Goal: Navigation & Orientation: Understand site structure

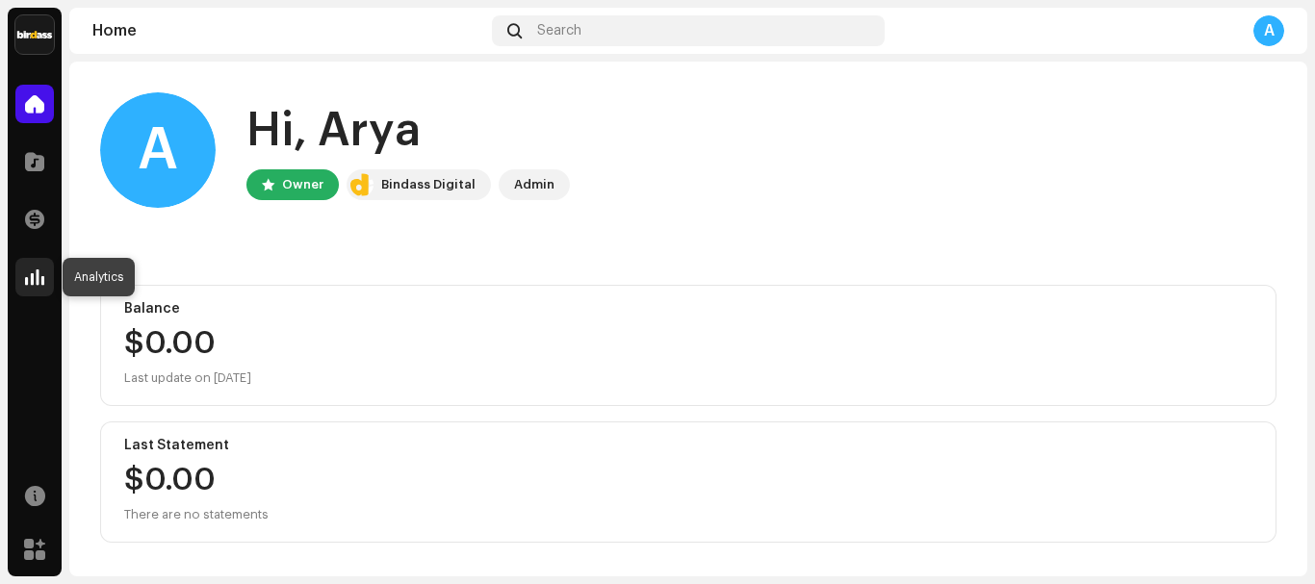
click at [47, 260] on div at bounding box center [34, 277] width 38 height 38
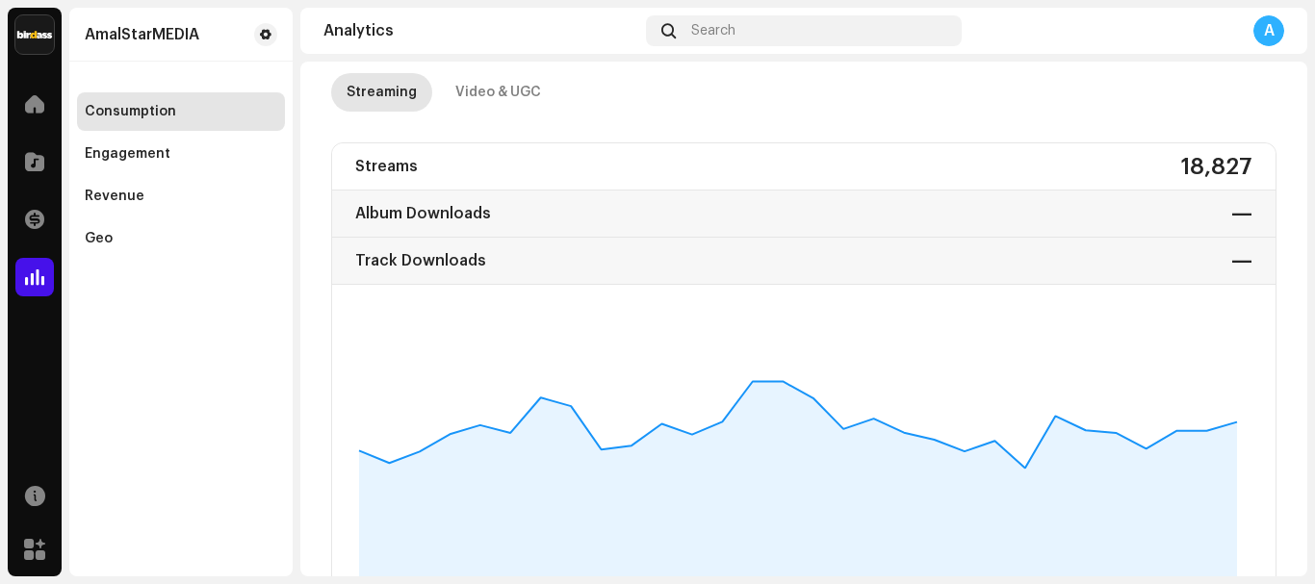
scroll to position [96, 0]
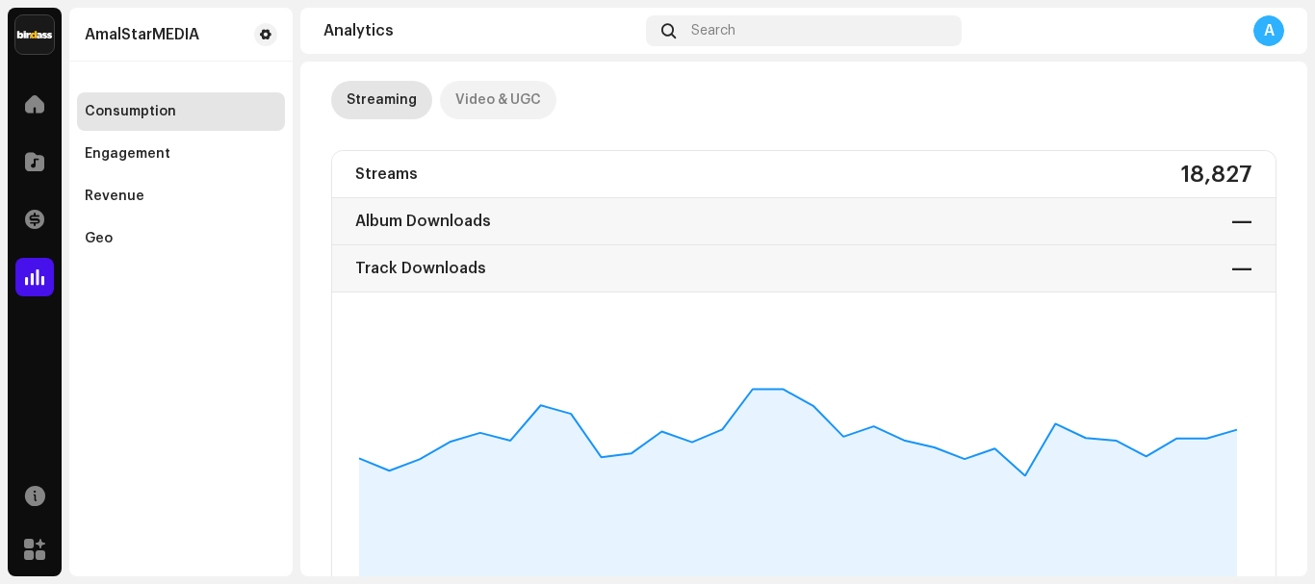
click at [533, 102] on div "Video & UGC" at bounding box center [498, 100] width 86 height 38
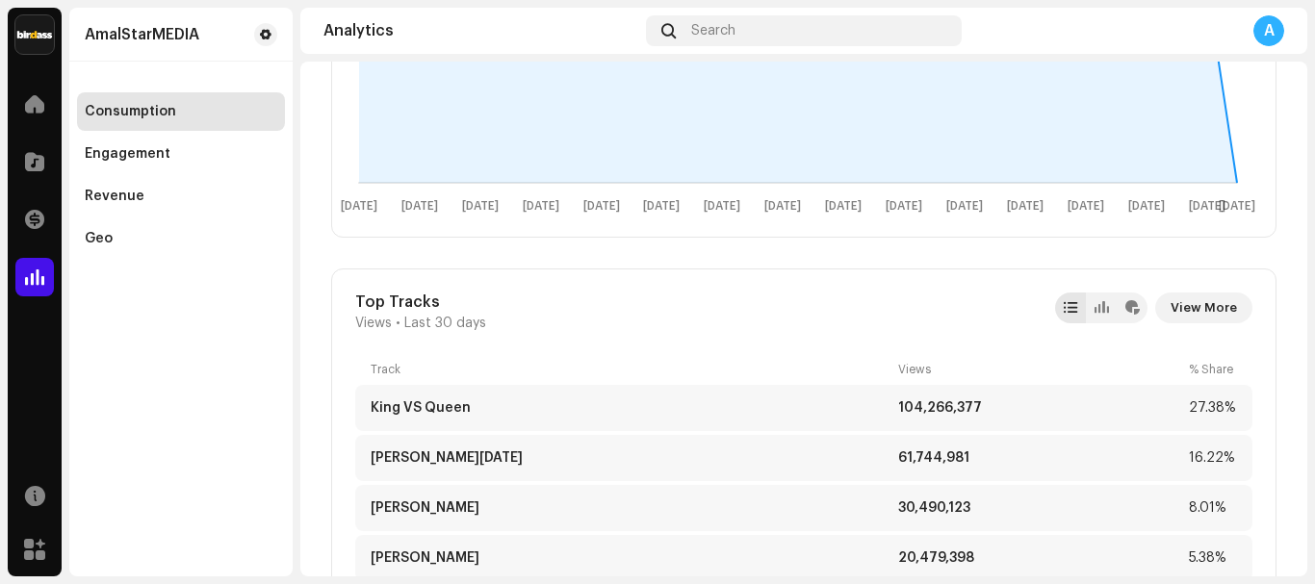
scroll to position [608, 0]
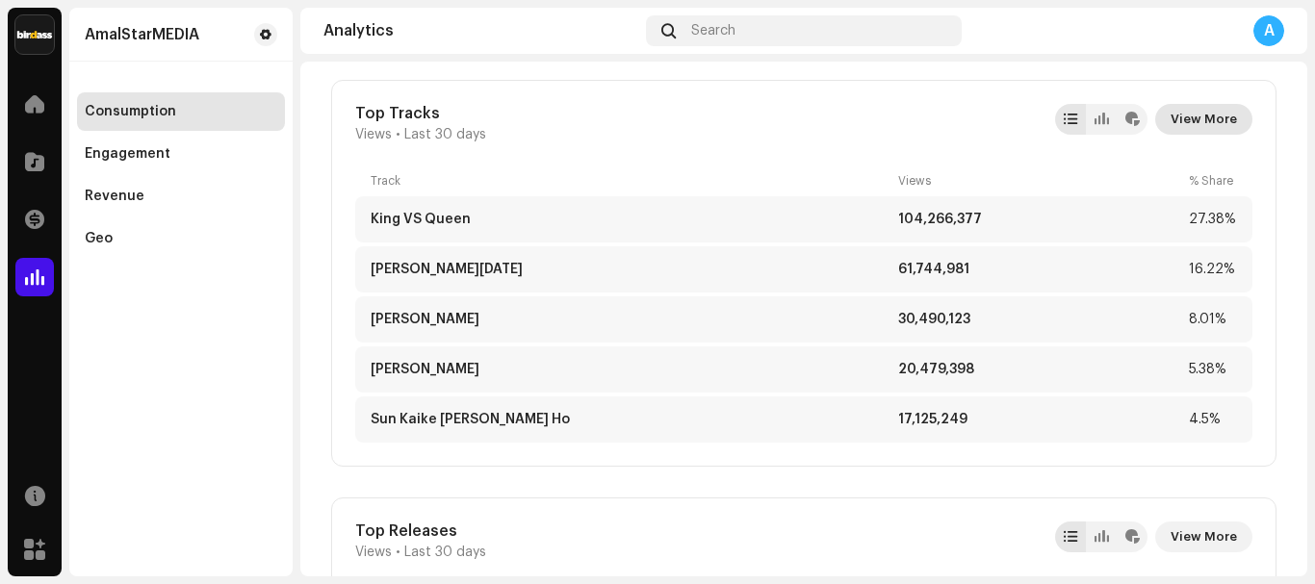
click at [1213, 115] on span "View More" at bounding box center [1203, 119] width 66 height 38
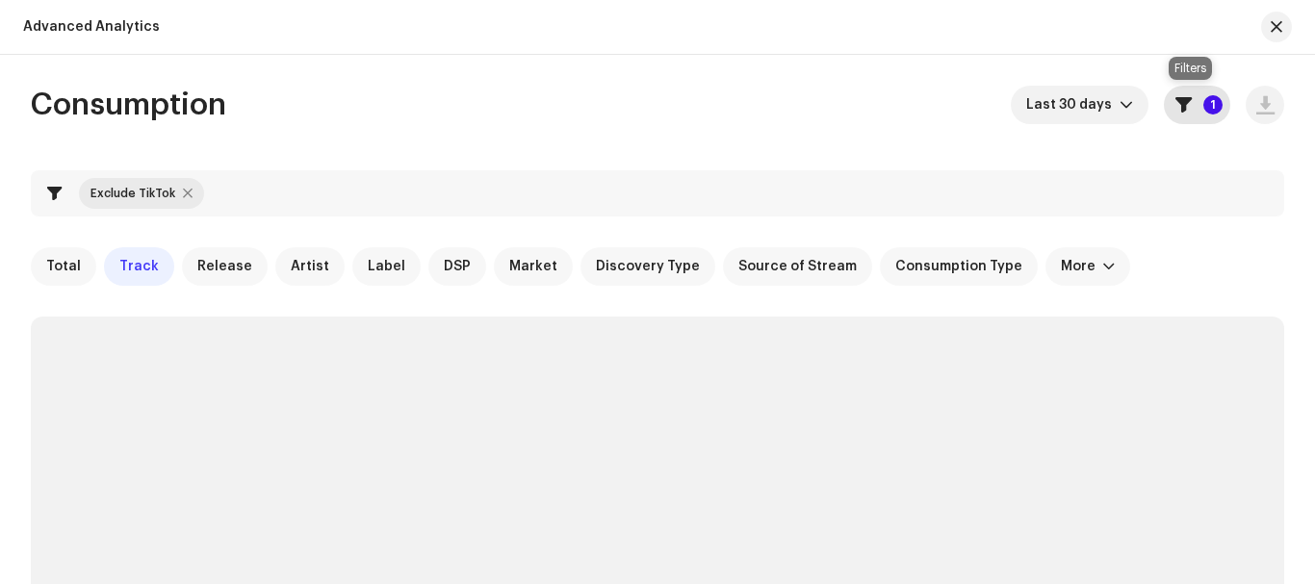
checkbox input "true"
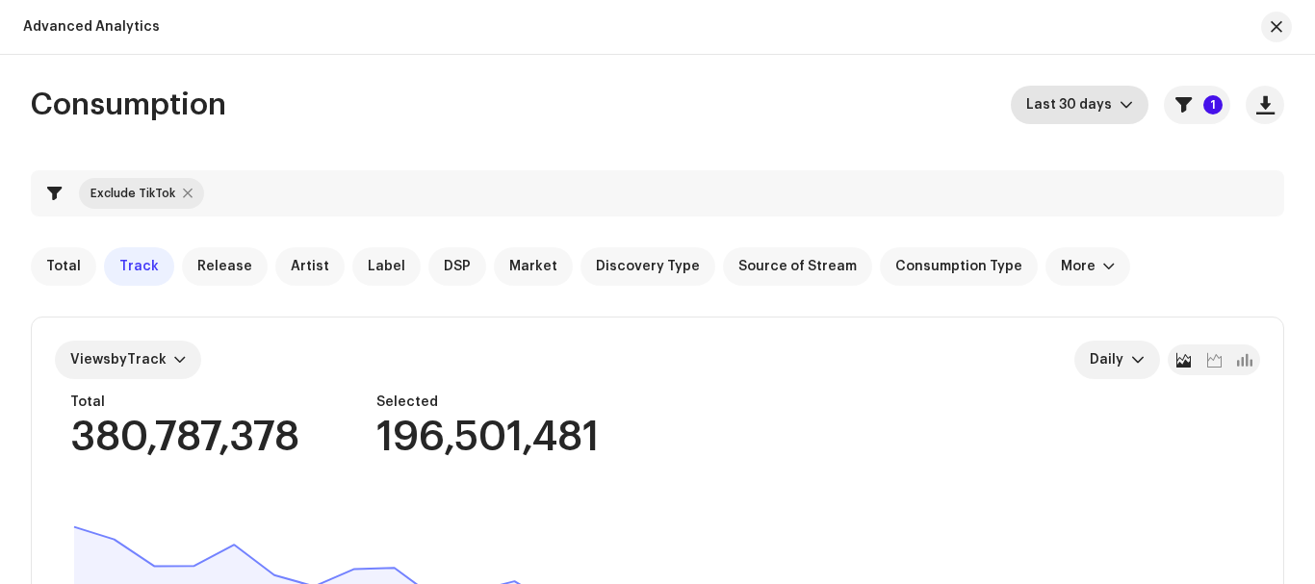
click at [1085, 102] on span "Last 30 days" at bounding box center [1072, 105] width 93 height 38
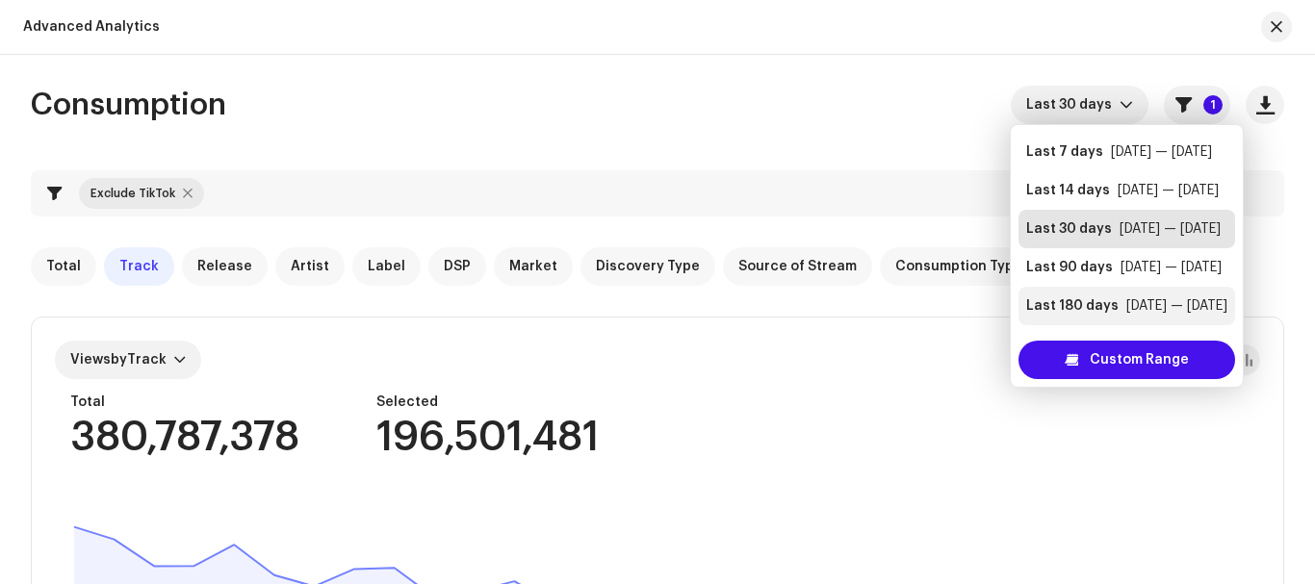
click at [1104, 301] on div "Last 180 days" at bounding box center [1072, 305] width 92 height 19
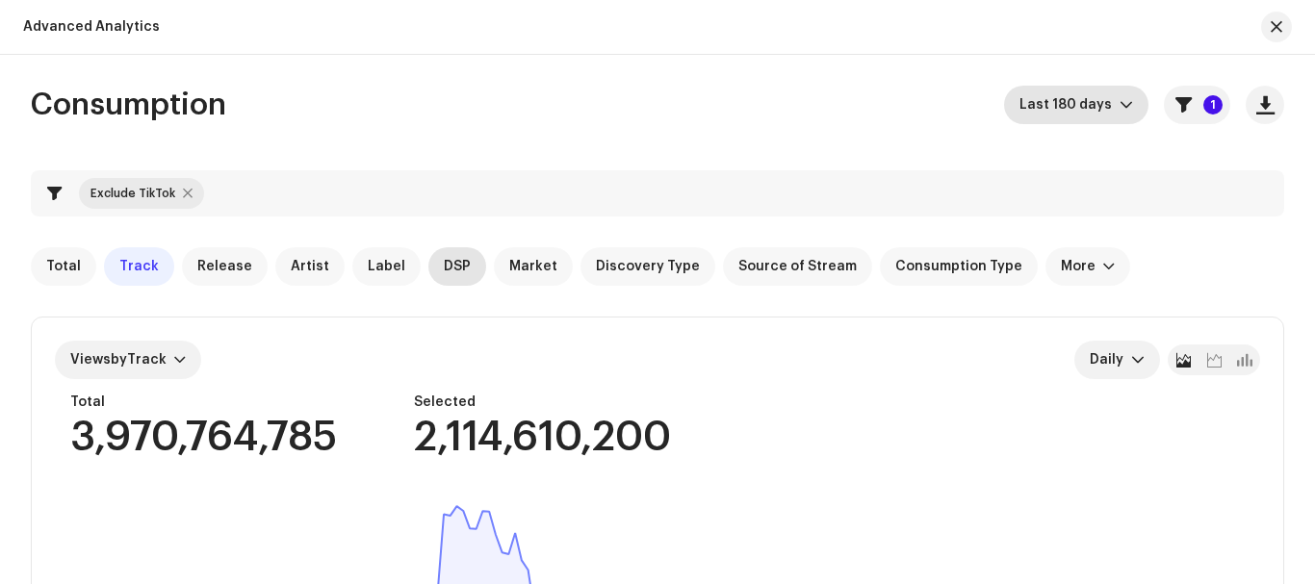
click at [444, 262] on span "DSP" at bounding box center [457, 266] width 27 height 15
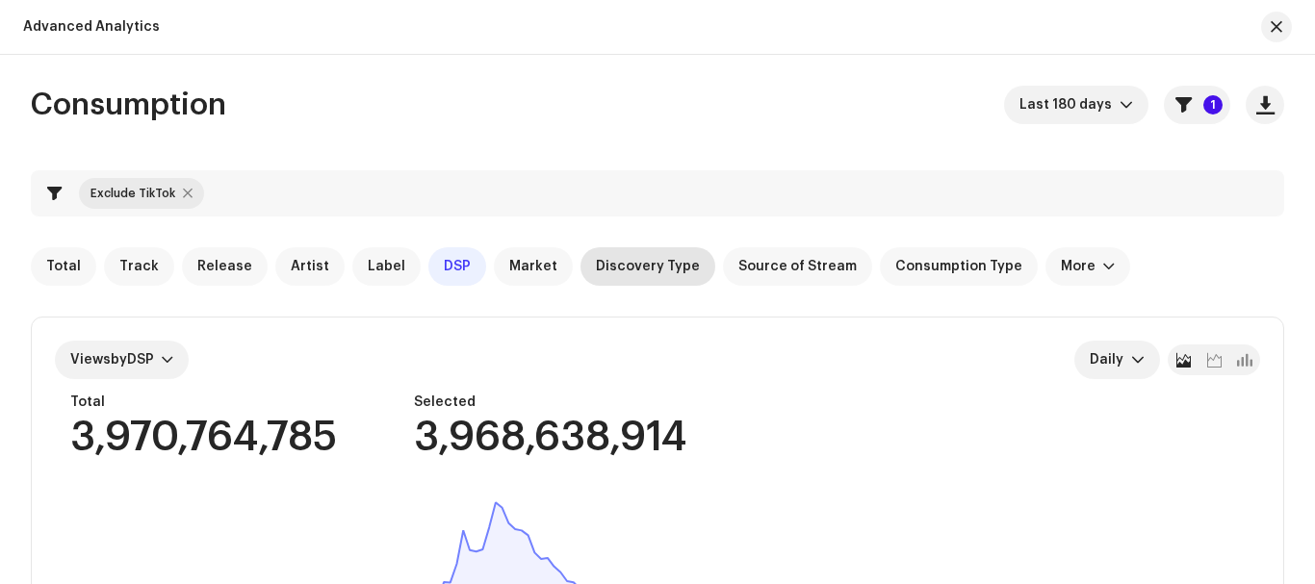
click at [658, 272] on span "Discovery Type" at bounding box center [648, 266] width 104 height 15
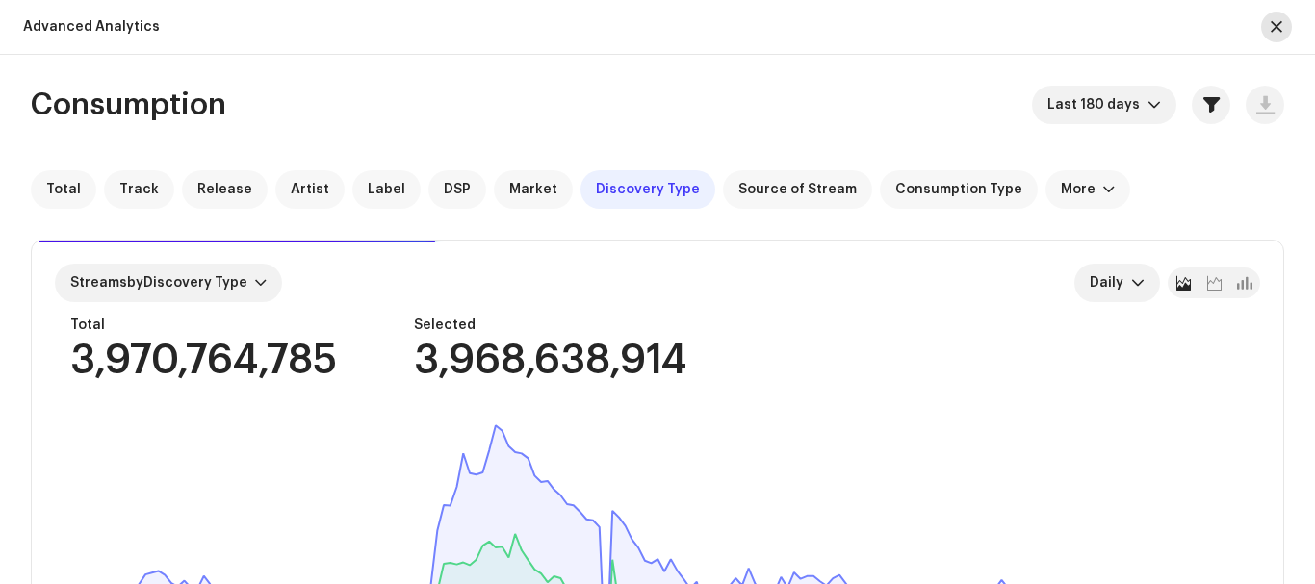
click at [1272, 28] on span "button" at bounding box center [1276, 26] width 12 height 15
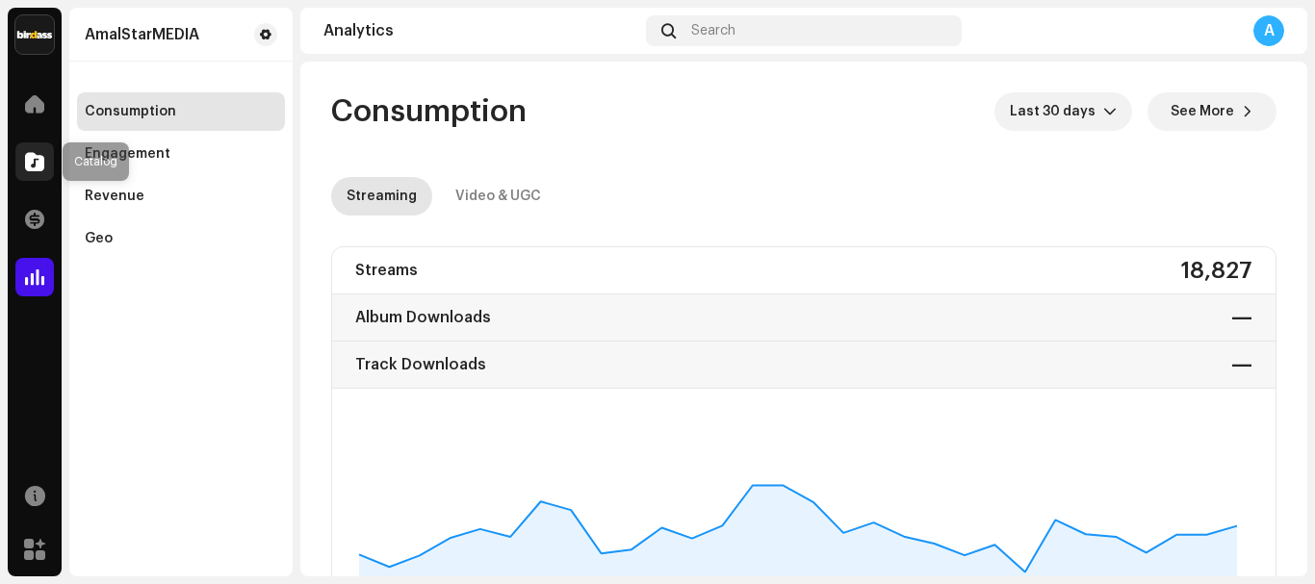
click at [40, 166] on span at bounding box center [34, 161] width 19 height 15
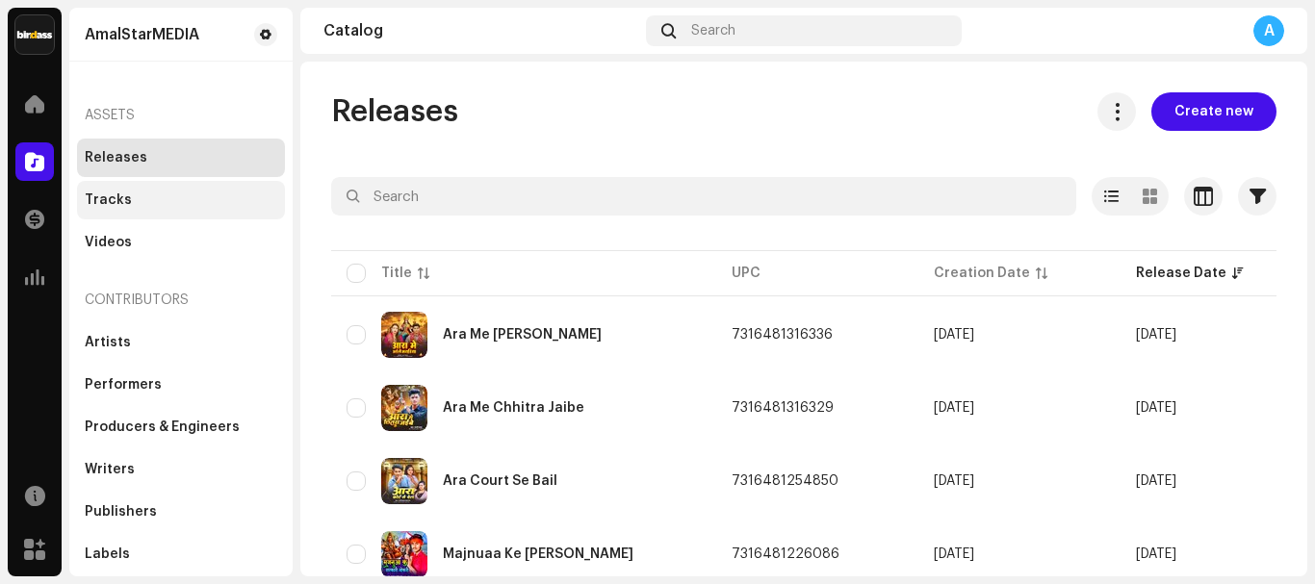
click at [156, 199] on div "Tracks" at bounding box center [181, 199] width 192 height 15
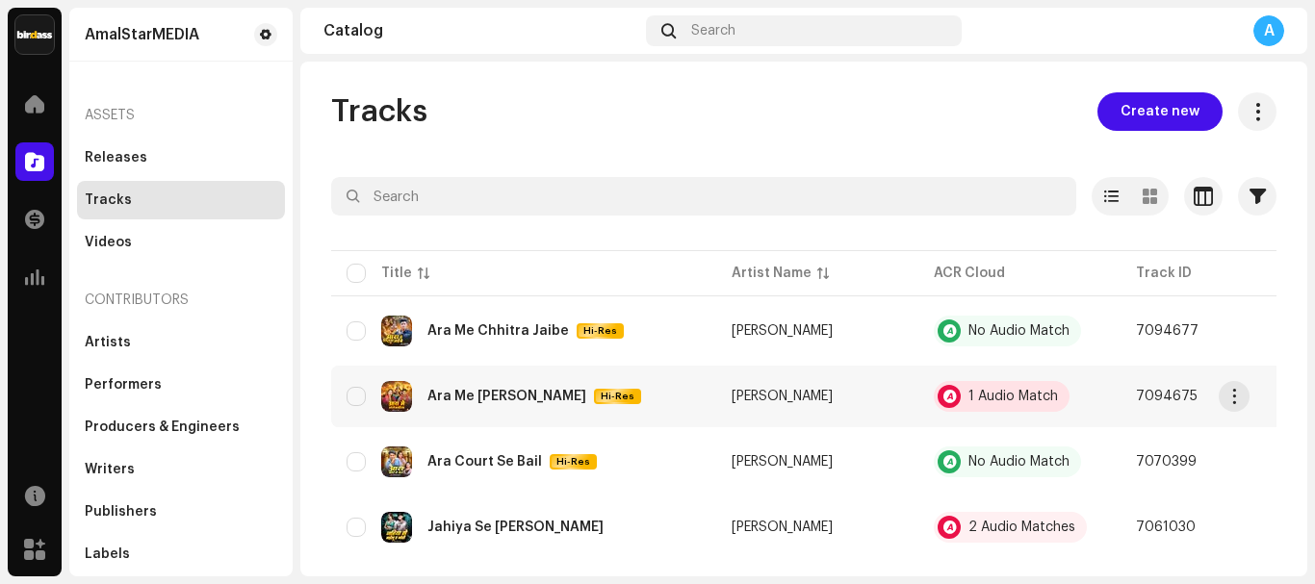
click at [968, 401] on div "1 Audio Match" at bounding box center [1013, 396] width 90 height 13
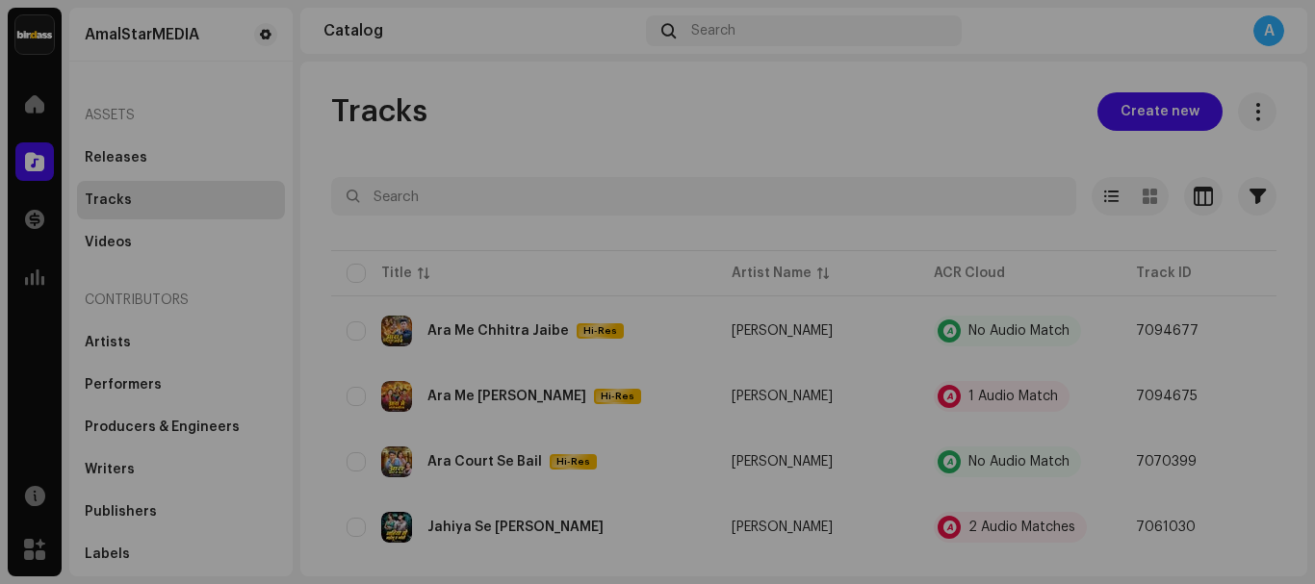
click at [1005, 397] on div "Audio Recognition by Remix/Sample 1 All results require review/listening to avo…" at bounding box center [657, 292] width 1315 height 584
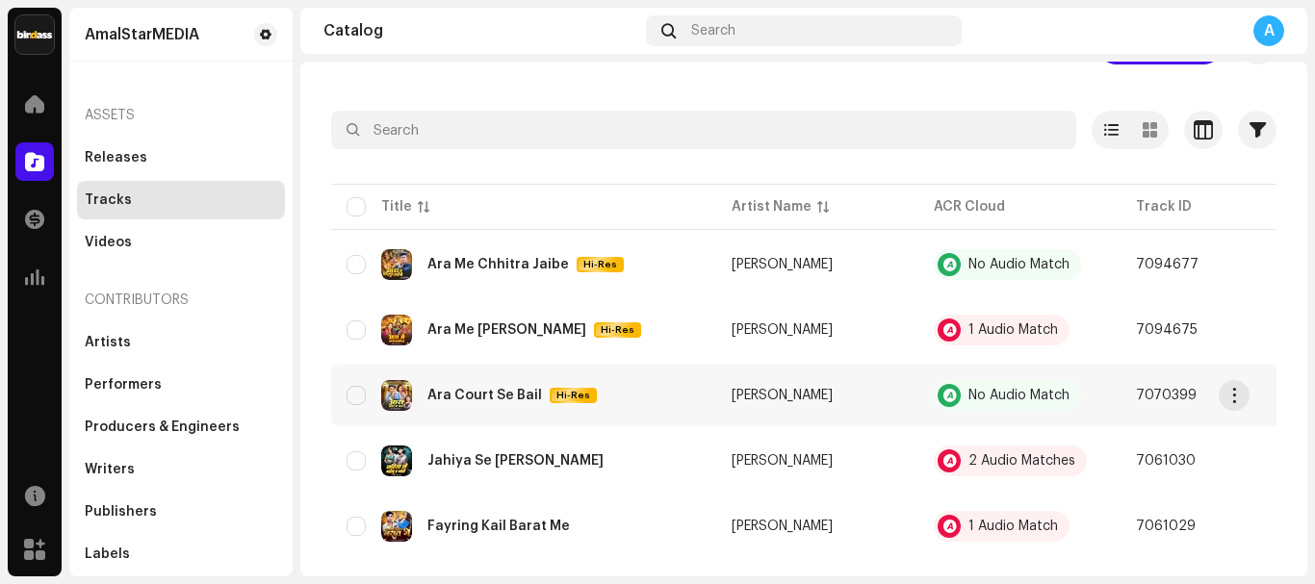
scroll to position [96, 0]
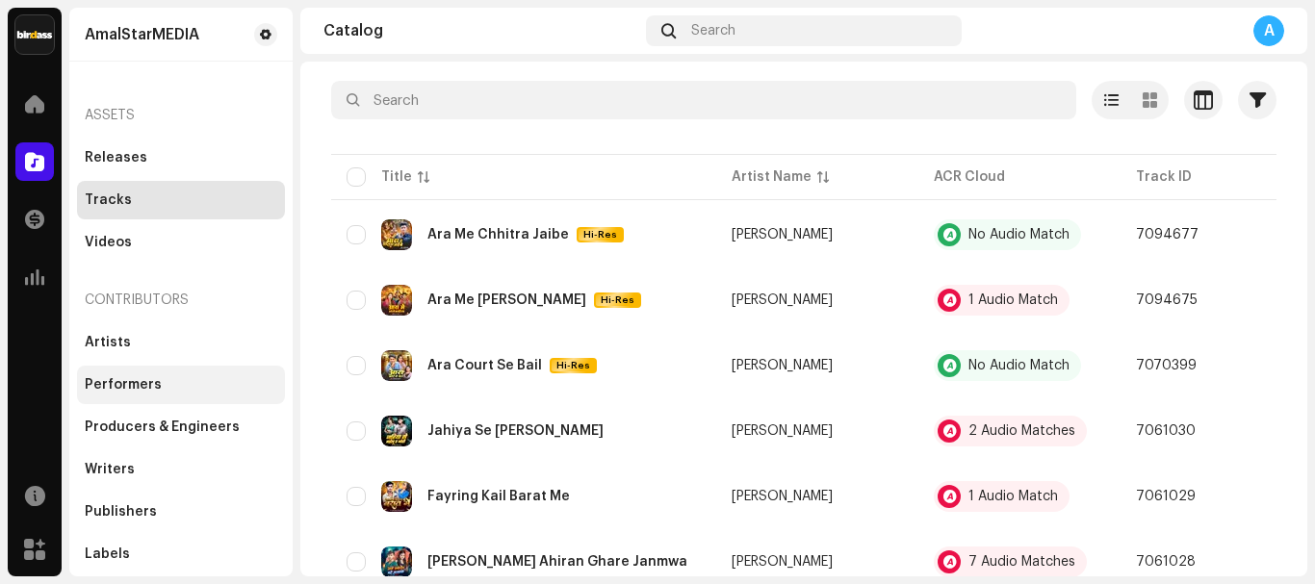
click at [126, 380] on div "Performers" at bounding box center [123, 384] width 77 height 15
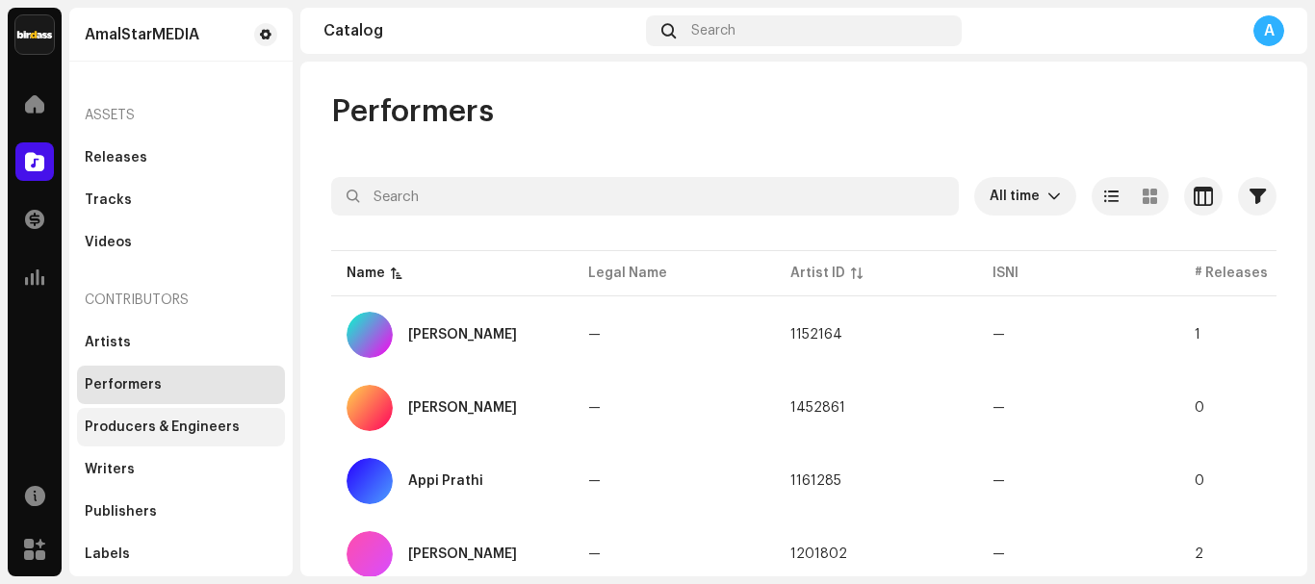
click at [148, 432] on div "Producers & Engineers" at bounding box center [162, 427] width 155 height 15
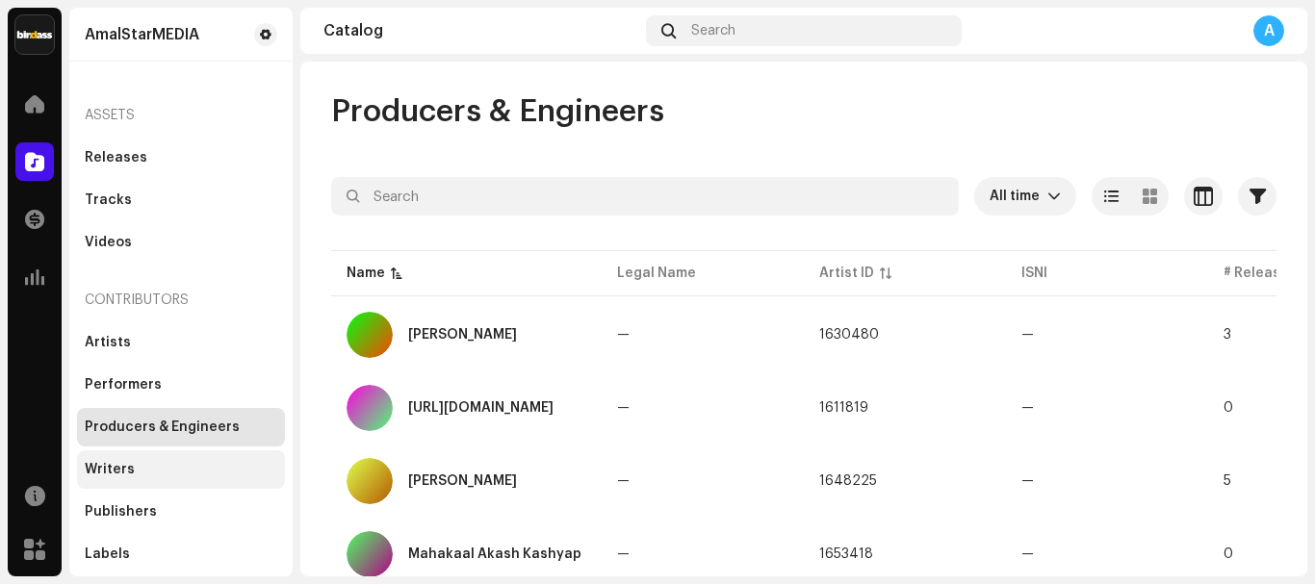
click at [152, 466] on div "Writers" at bounding box center [181, 469] width 192 height 15
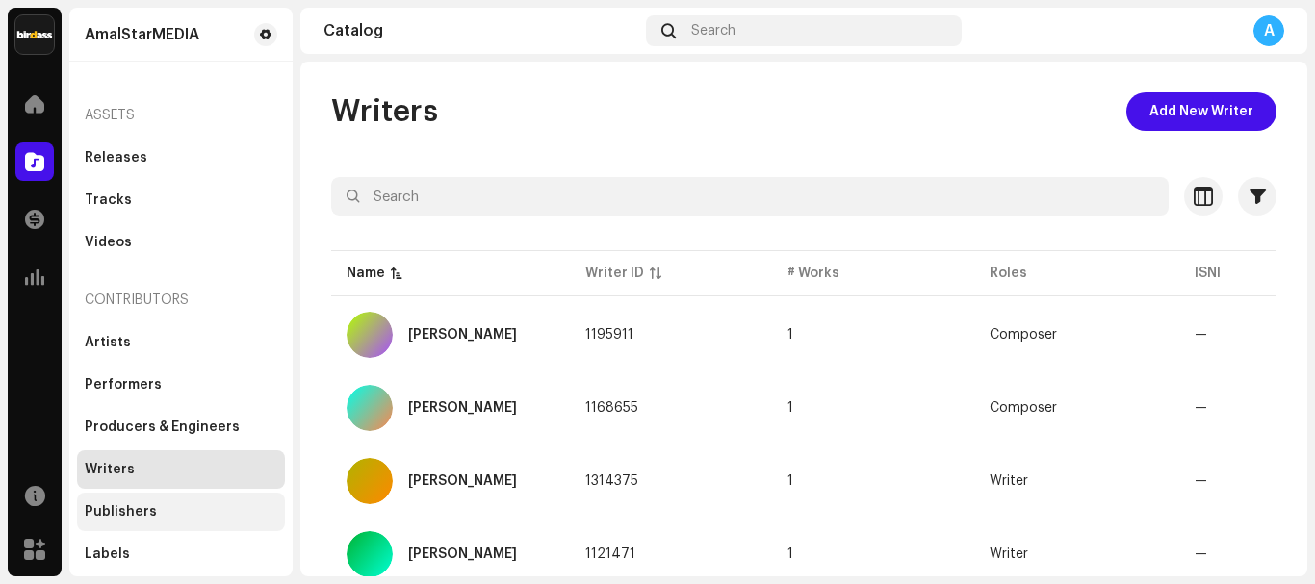
click at [157, 513] on div "Publishers" at bounding box center [181, 511] width 192 height 15
